Goal: Task Accomplishment & Management: Use online tool/utility

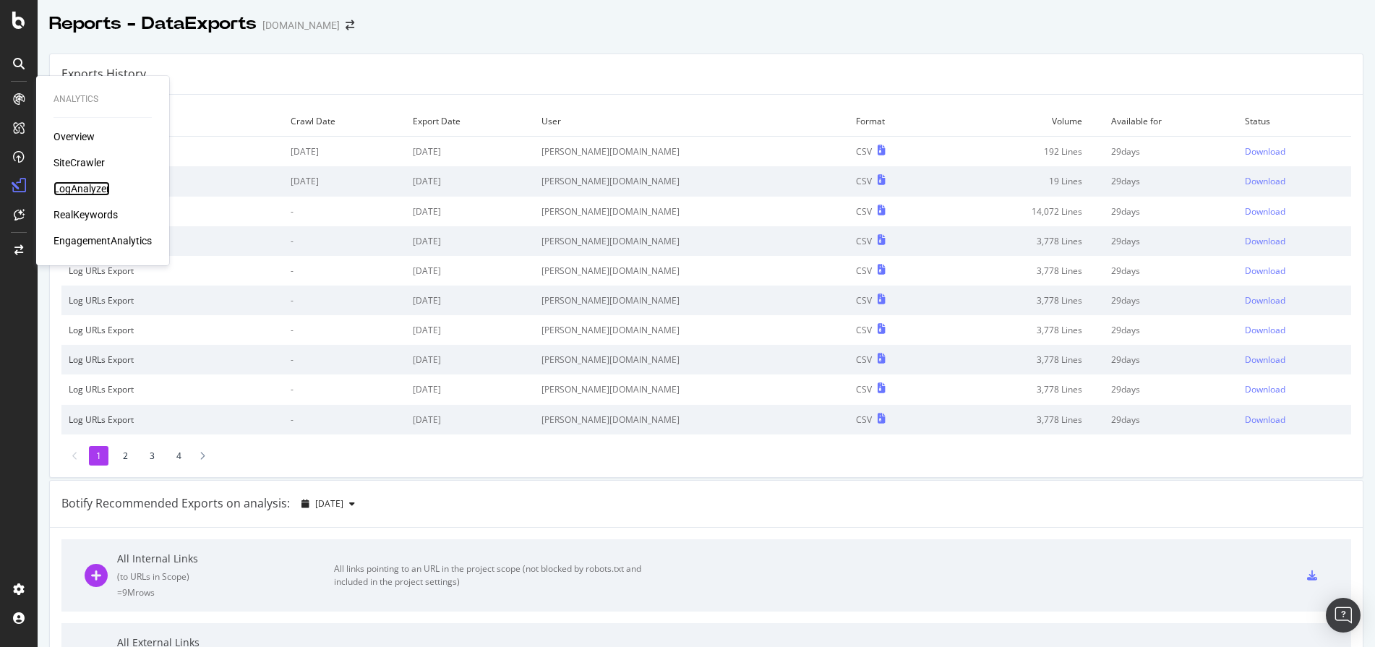
click at [92, 184] on div "LogAnalyzer" at bounding box center [81, 188] width 56 height 14
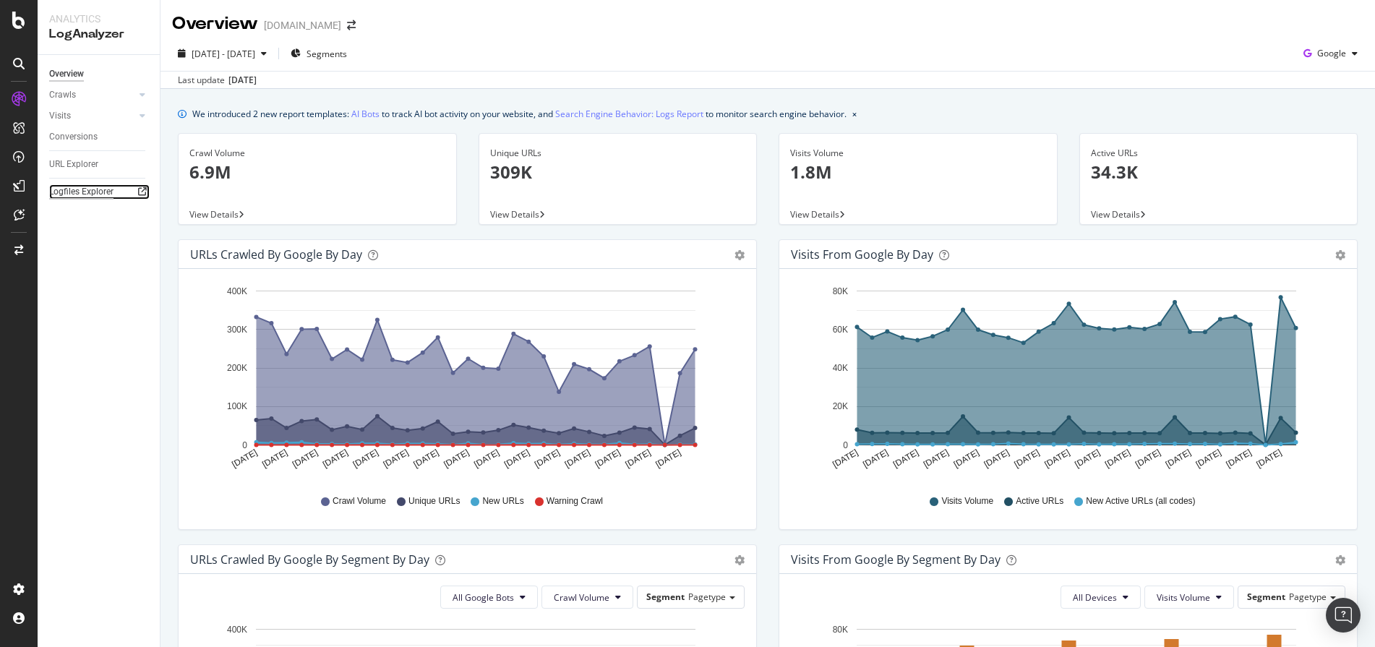
click at [85, 195] on div "Logfiles Explorer" at bounding box center [81, 191] width 64 height 15
